Goal: Transaction & Acquisition: Download file/media

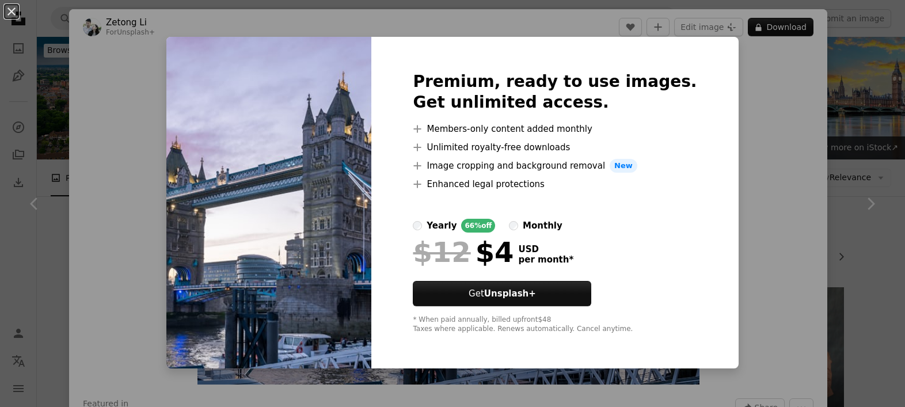
scroll to position [575, 0]
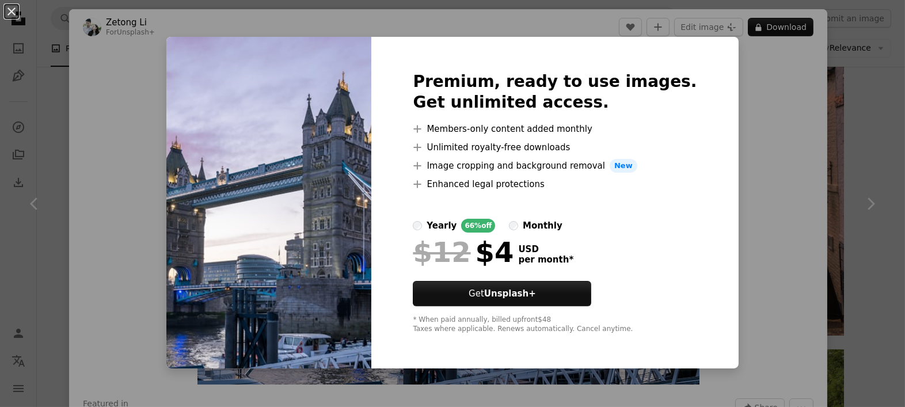
drag, startPoint x: 0, startPoint y: 0, endPoint x: 730, endPoint y: 116, distance: 738.9
click at [731, 121] on div "An X shape Premium, ready to use images. Get unlimited access. A plus sign Memb…" at bounding box center [452, 203] width 905 height 407
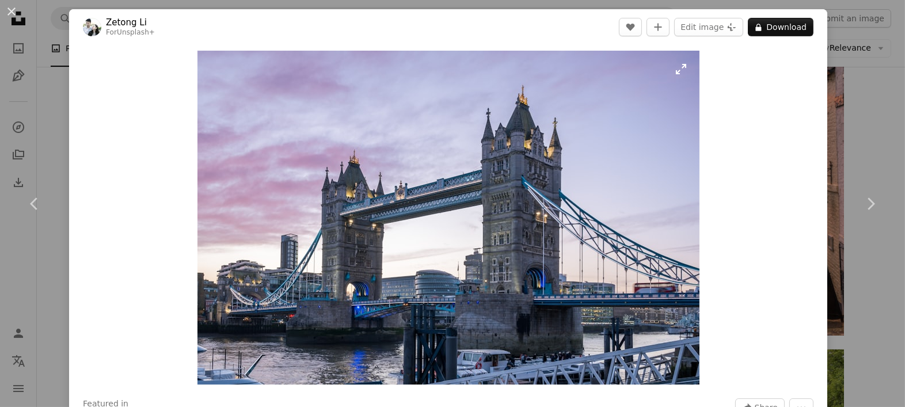
click at [607, 97] on img "Zoom in on this image" at bounding box center [448, 218] width 502 height 334
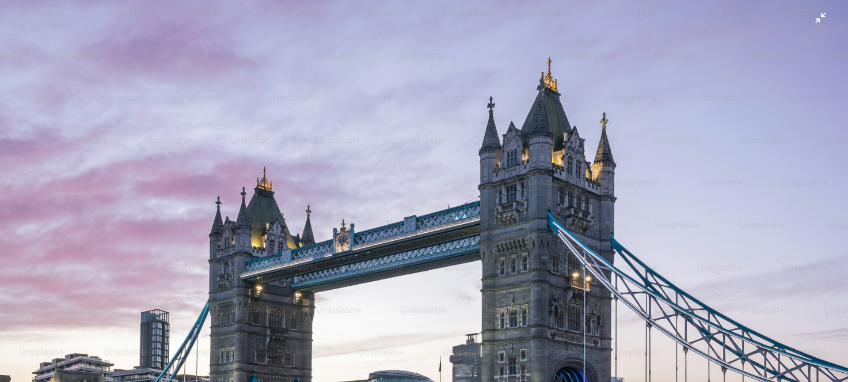
click at [808, 21] on img "Zoom out on this image" at bounding box center [423, 281] width 849 height 565
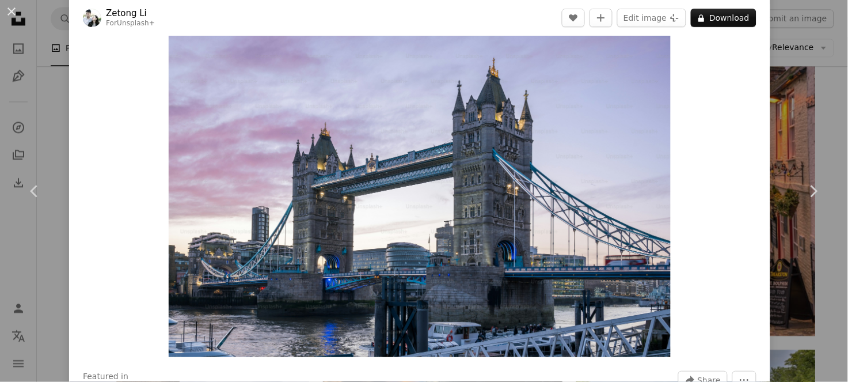
scroll to position [2, 0]
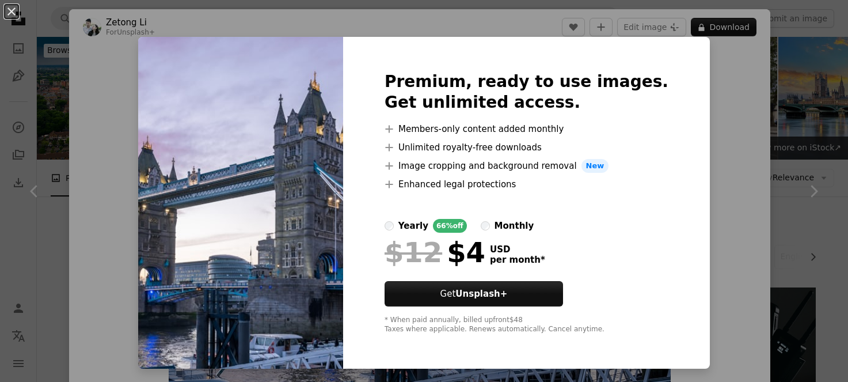
scroll to position [504, 0]
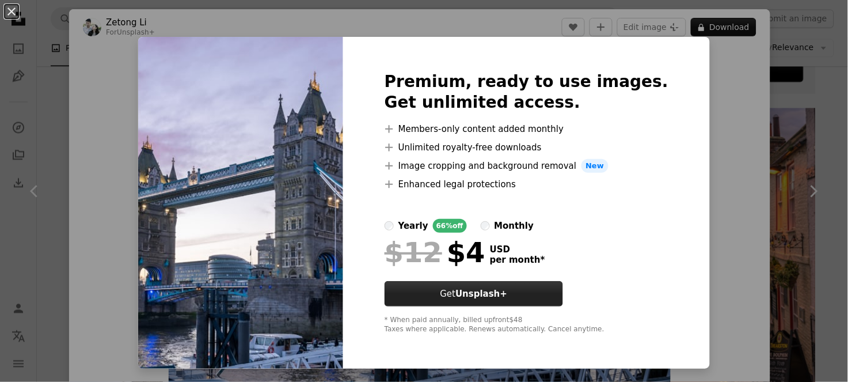
click at [540, 298] on button "Get Unsplash+" at bounding box center [473, 293] width 178 height 25
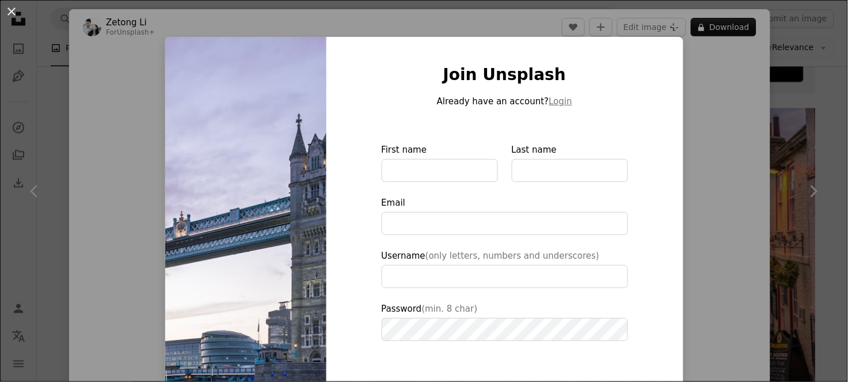
drag, startPoint x: 700, startPoint y: 159, endPoint x: 125, endPoint y: 204, distance: 576.7
click at [125, 204] on div "An X shape Join Unsplash Already have an account? Login First name Last name Em…" at bounding box center [424, 191] width 848 height 382
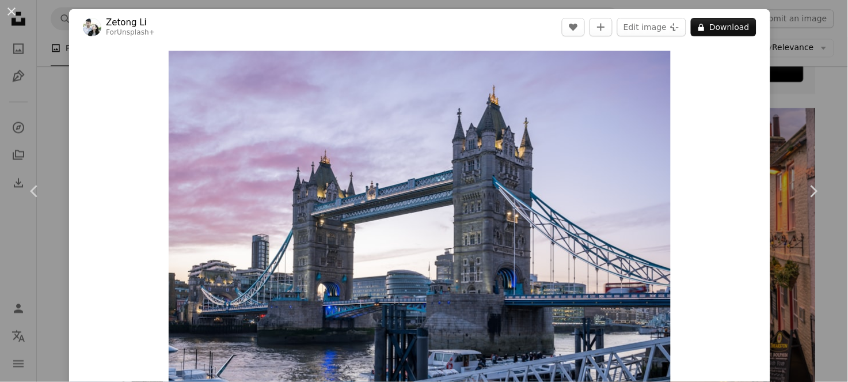
click at [125, 204] on div "Zoom in" at bounding box center [419, 217] width 701 height 345
click at [693, 154] on div "Zoom in" at bounding box center [419, 217] width 701 height 345
click at [608, 200] on img "Zoom in on this image" at bounding box center [420, 218] width 502 height 334
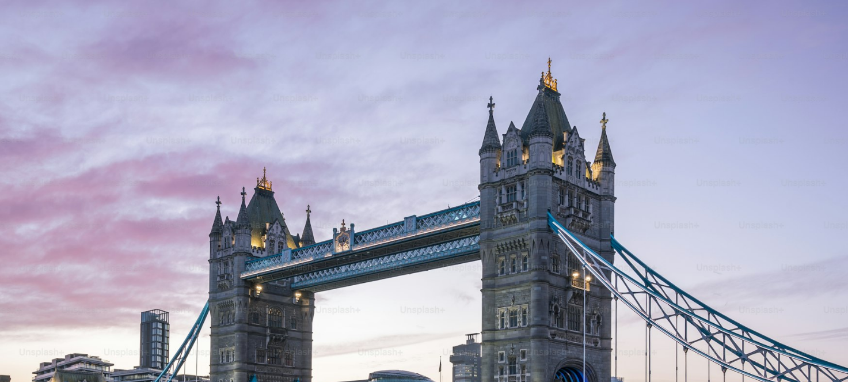
scroll to position [84, 0]
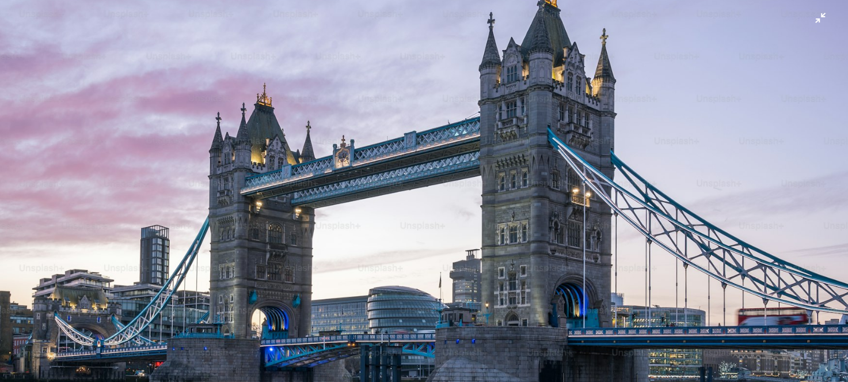
click at [814, 19] on img "Zoom out on this image" at bounding box center [423, 197] width 849 height 565
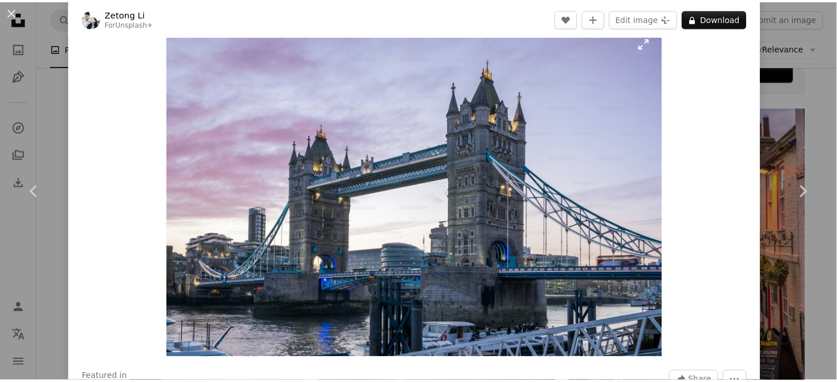
scroll to position [2, 0]
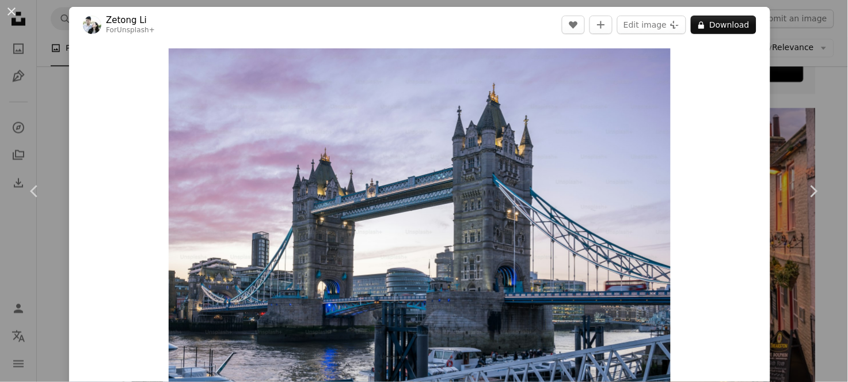
click at [768, 80] on div "An X shape Chevron left Chevron right Zetong Li For Unsplash+ A heart A plus si…" at bounding box center [424, 191] width 848 height 382
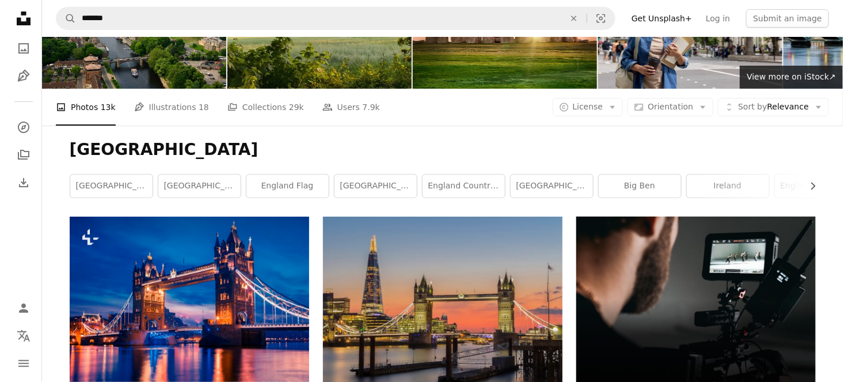
scroll to position [144, 0]
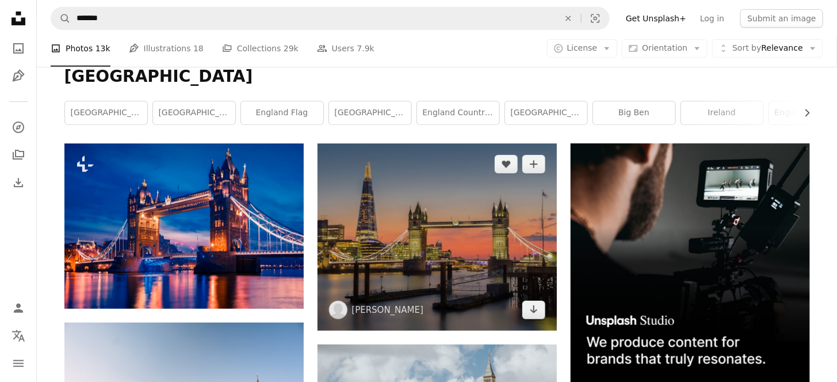
click at [488, 230] on img at bounding box center [437, 236] width 239 height 186
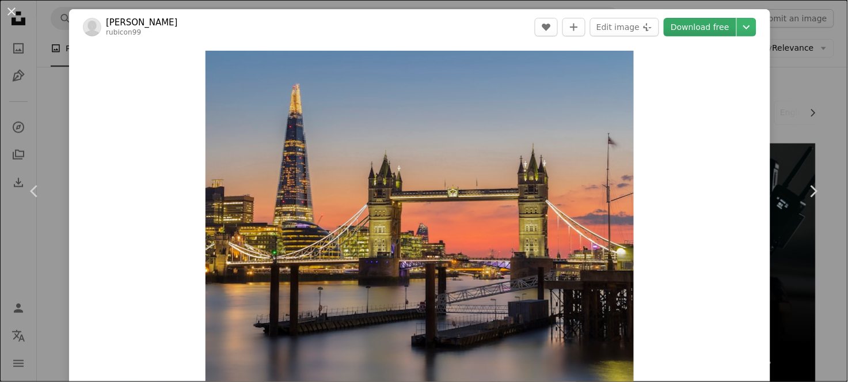
click at [682, 31] on link "Download free" at bounding box center [700, 27] width 73 height 18
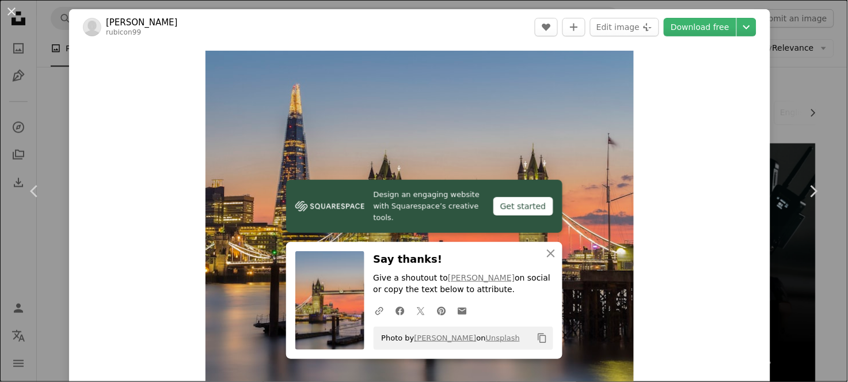
click at [472, 340] on span "Photo by [PERSON_NAME] on Unsplash" at bounding box center [448, 338] width 144 height 18
click at [533, 344] on button "Copy content" at bounding box center [542, 338] width 20 height 20
